Goal: Check status: Check status

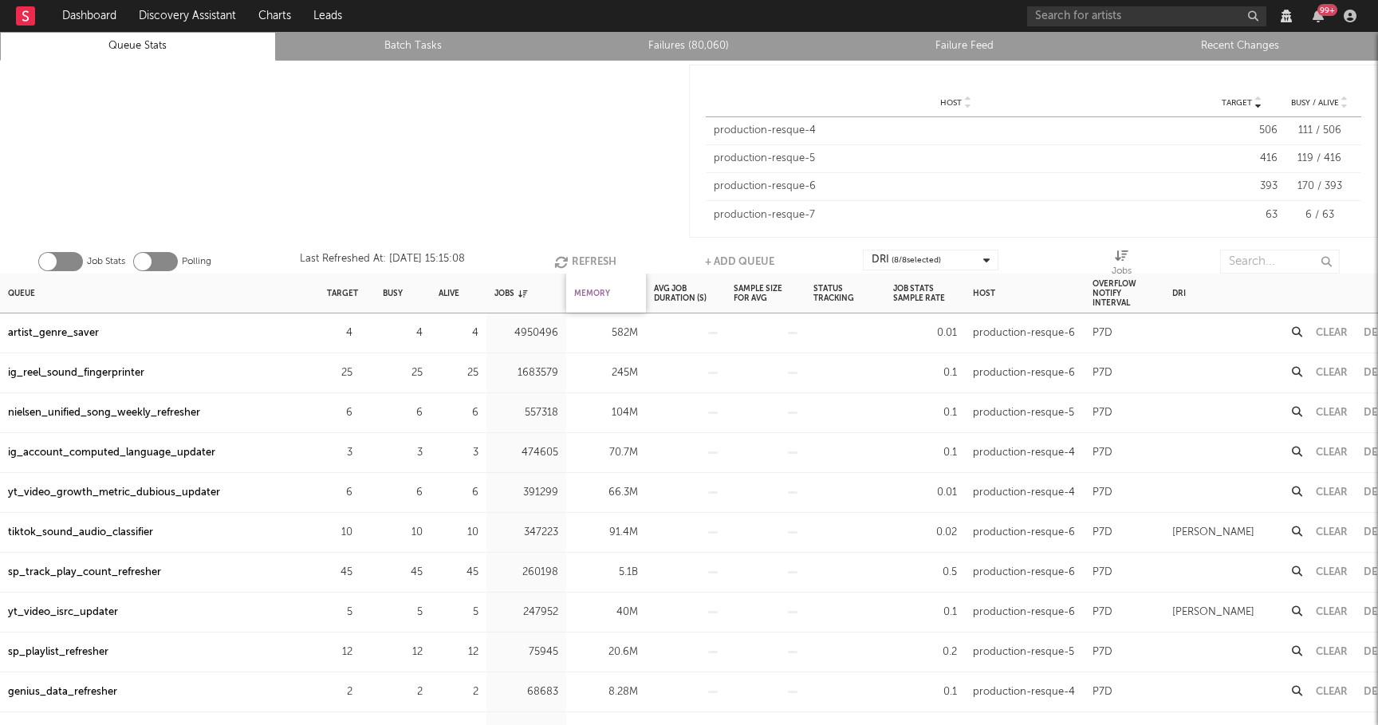
click at [580, 293] on div "Memory" at bounding box center [592, 293] width 36 height 34
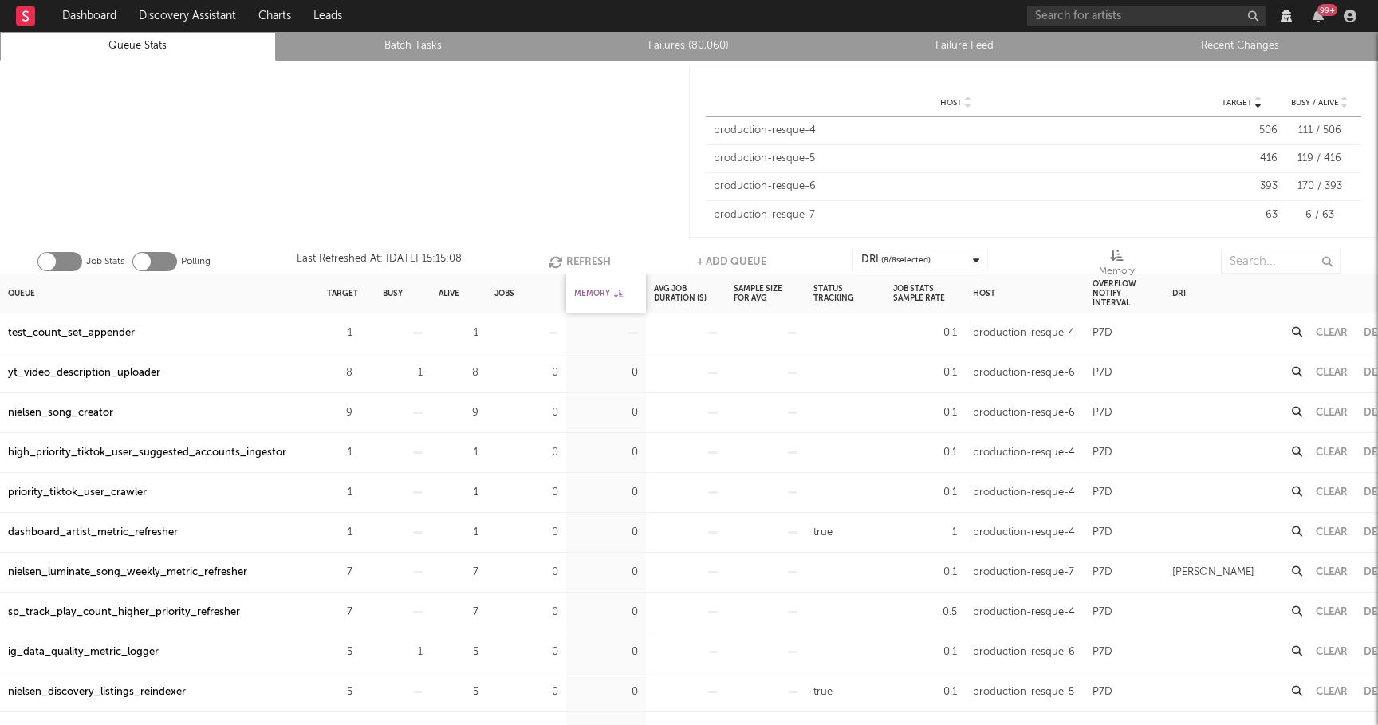
click at [580, 293] on div "Memory" at bounding box center [598, 293] width 49 height 34
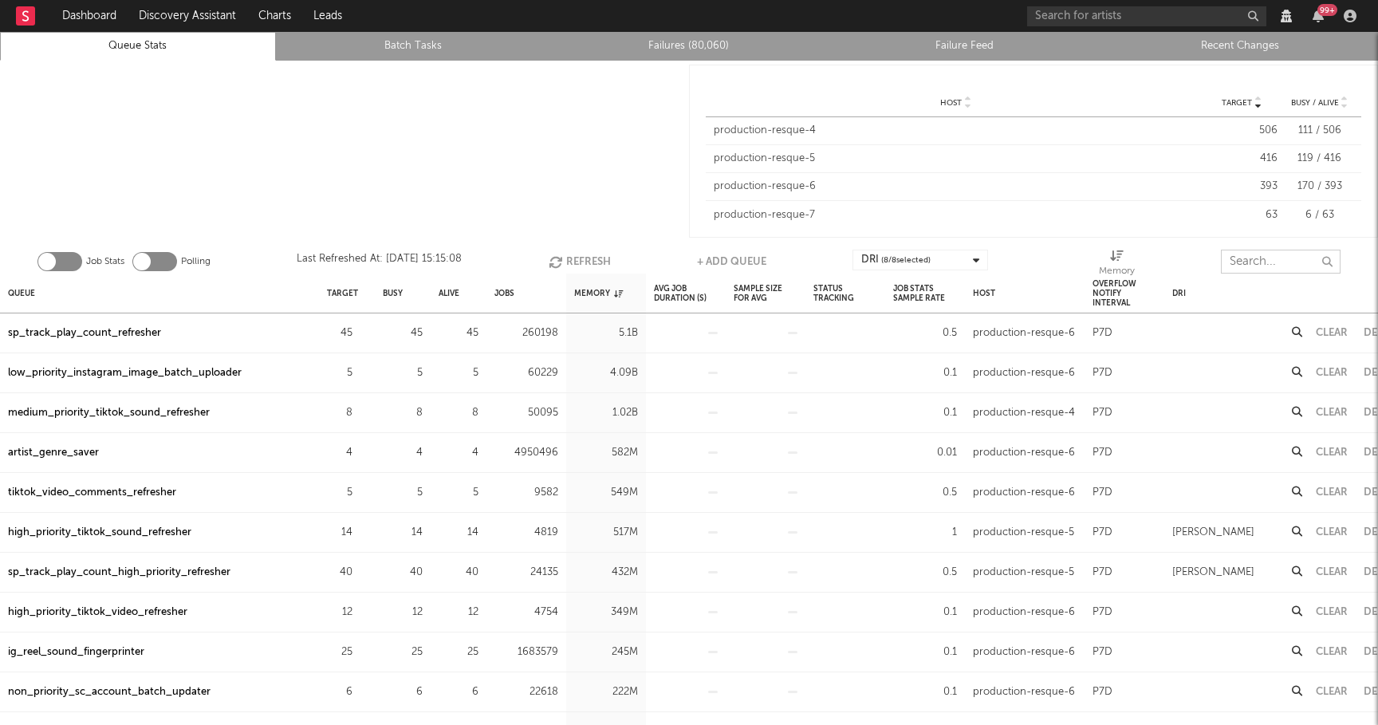
click at [1264, 263] on input "text" at bounding box center [1281, 262] width 120 height 24
click at [109, 335] on div "sp_track_play_count_refresher" at bounding box center [84, 333] width 153 height 19
click at [1272, 257] on input "text" at bounding box center [1281, 262] width 120 height 24
click at [1264, 258] on input "text" at bounding box center [1281, 262] width 120 height 24
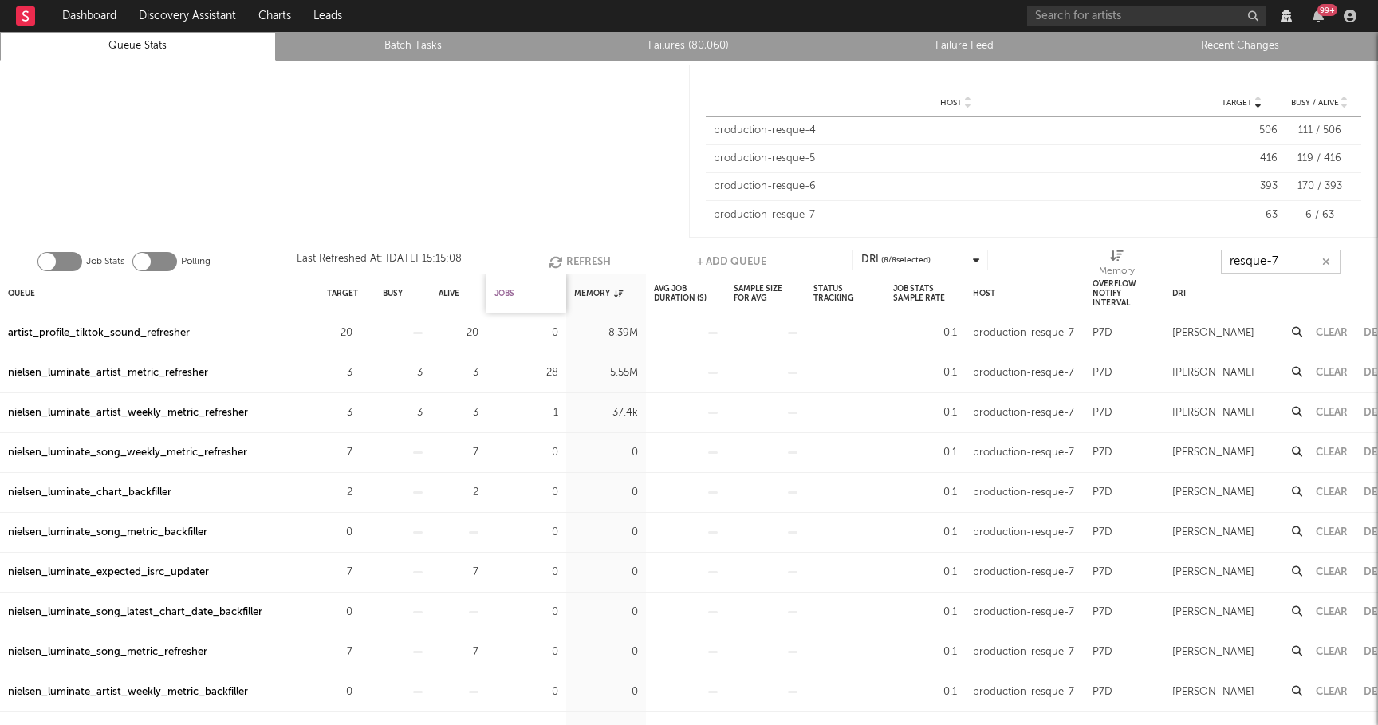
type input "resque-7"
click at [498, 285] on div "Jobs" at bounding box center [504, 293] width 20 height 34
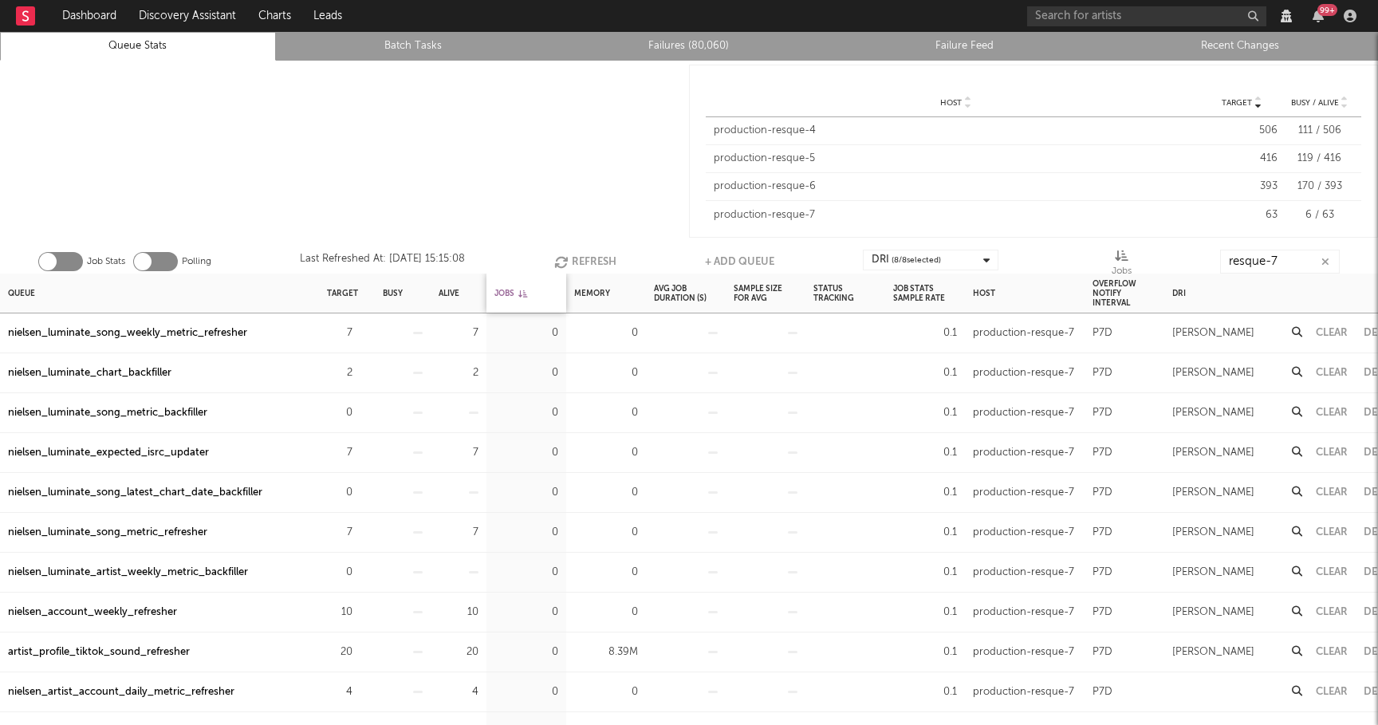
click at [498, 285] on div "Jobs" at bounding box center [510, 293] width 33 height 34
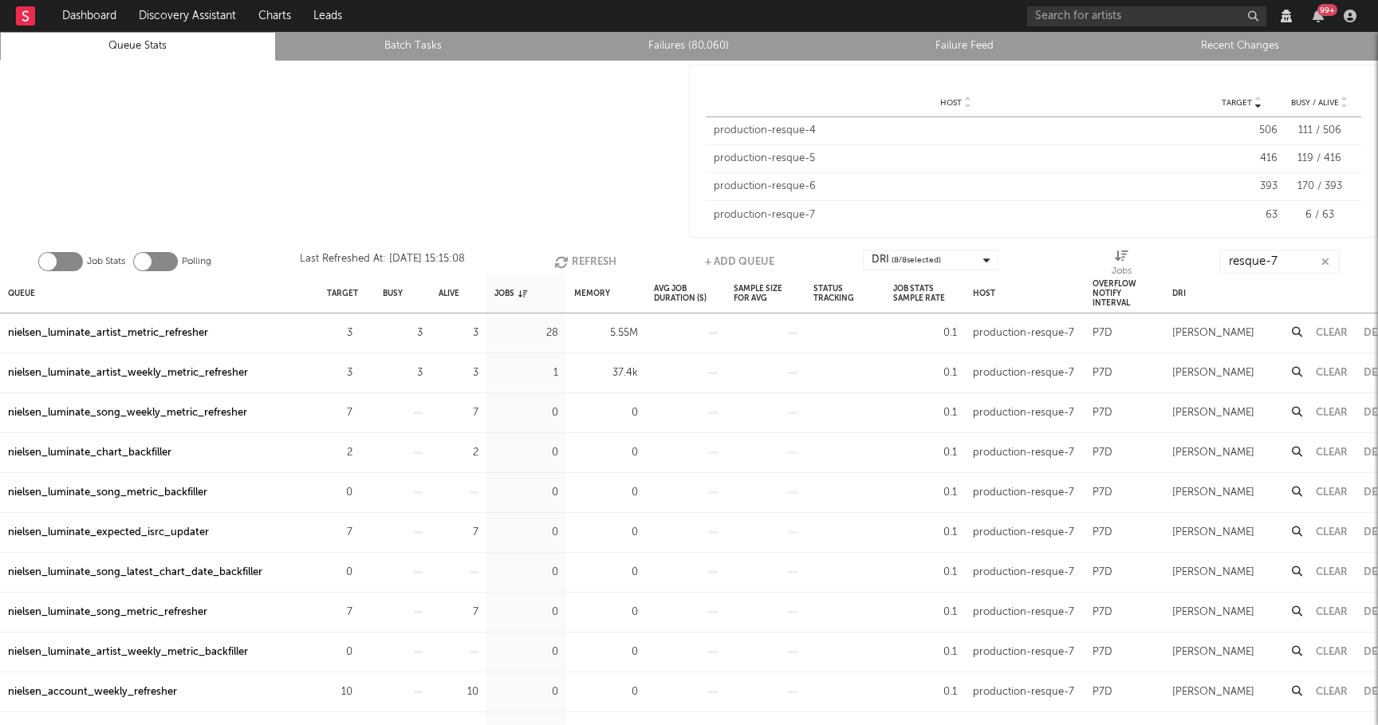
click at [185, 332] on div "nielsen_luminate_artist_metric_refresher" at bounding box center [108, 333] width 200 height 19
click at [184, 370] on div "nielsen_luminate_artist_weekly_metric_refresher" at bounding box center [128, 373] width 240 height 19
